Goal: Find specific page/section: Find specific page/section

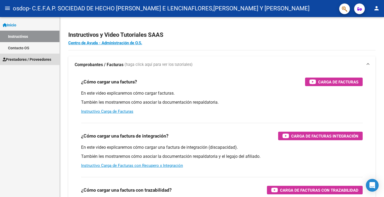
click at [35, 59] on span "Prestadores / Proveedores" at bounding box center [27, 60] width 49 height 6
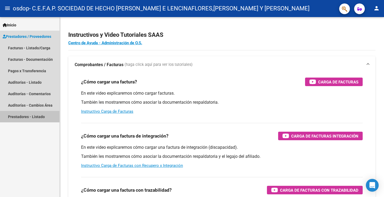
click at [37, 118] on link "Prestadores - Listado" at bounding box center [29, 116] width 59 height 11
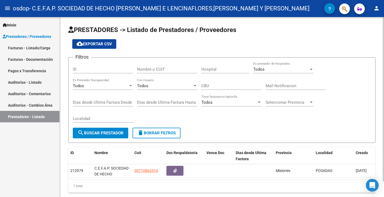
scroll to position [17, 0]
